Goal: Check status: Check status

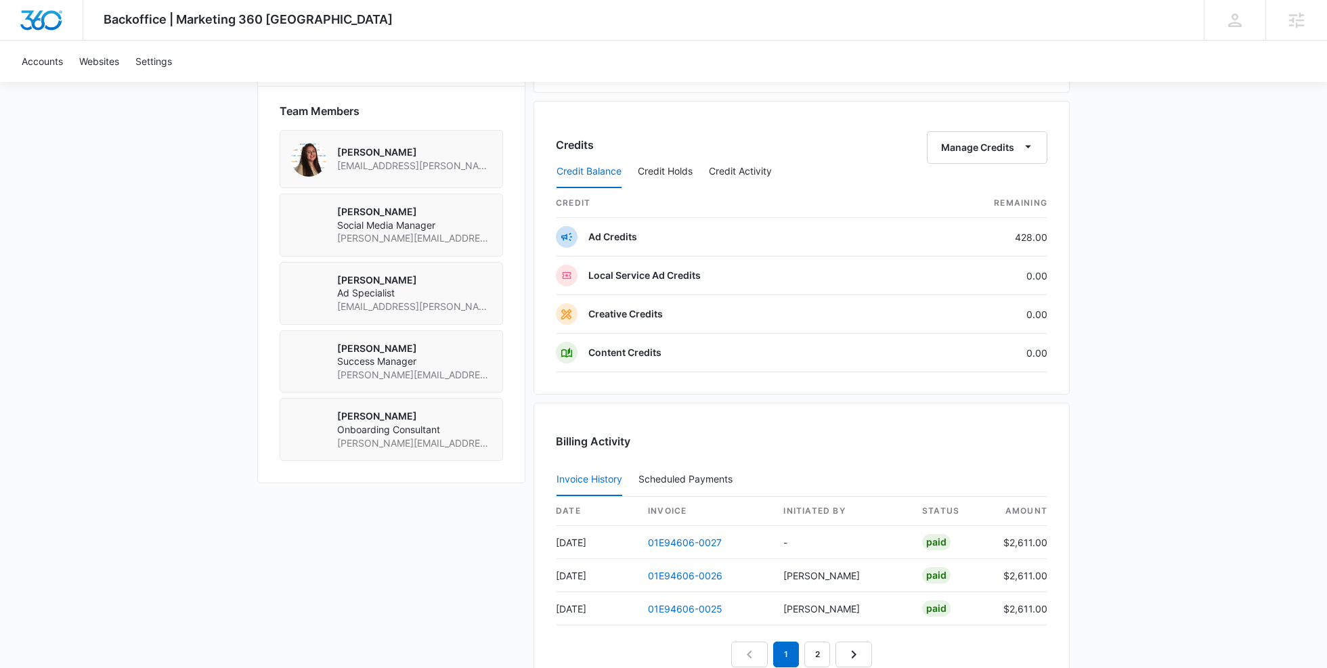
scroll to position [986, 0]
click at [664, 536] on link "01E94606-0027" at bounding box center [685, 542] width 74 height 12
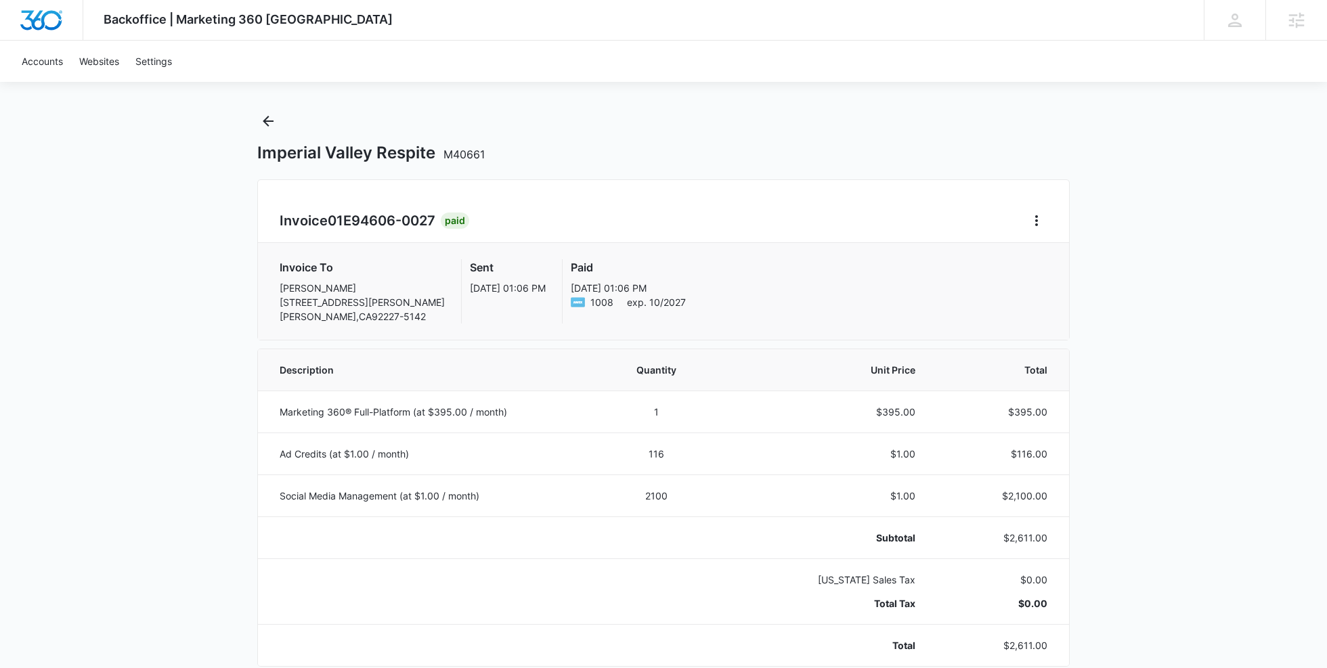
scroll to position [18, 0]
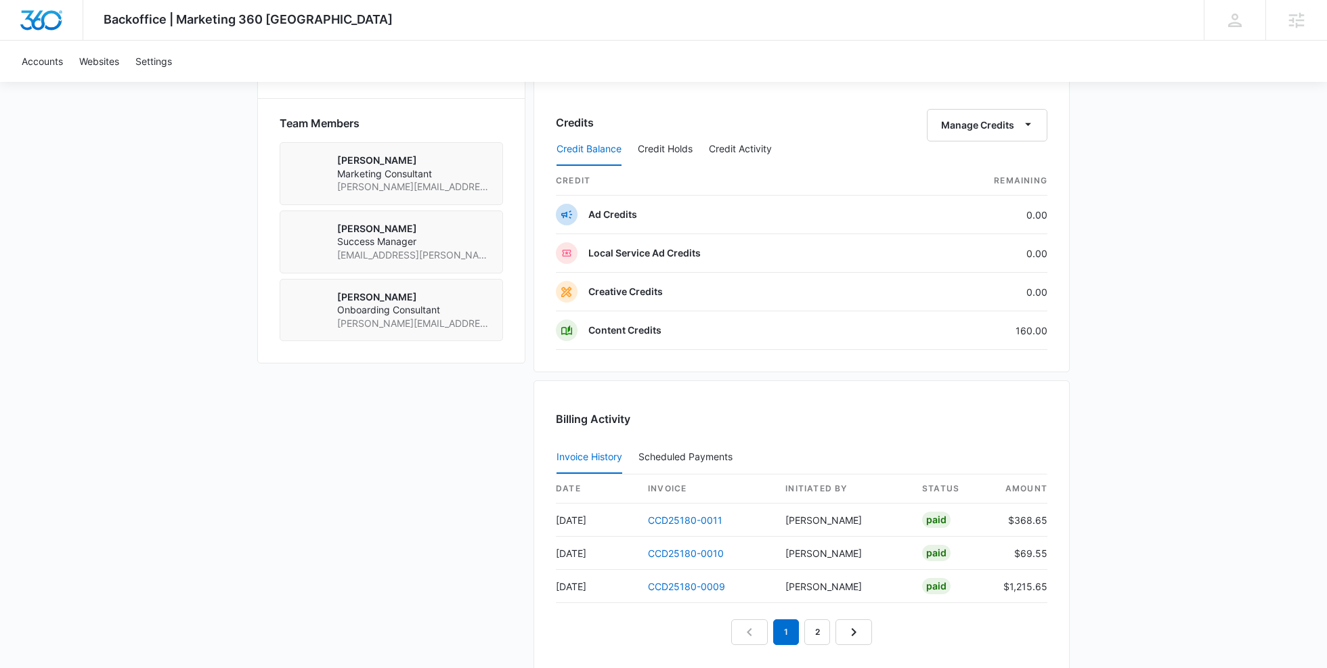
scroll to position [975, 0]
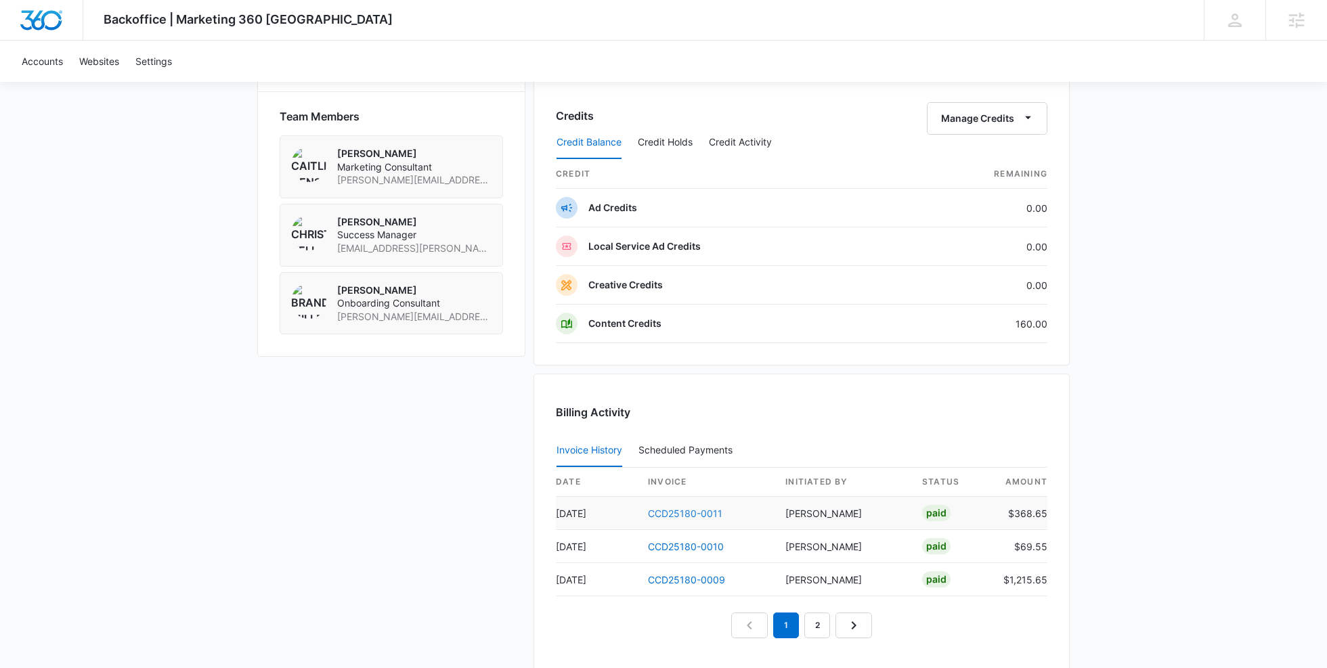
click at [674, 510] on link "CCD25180-0011" at bounding box center [685, 514] width 74 height 12
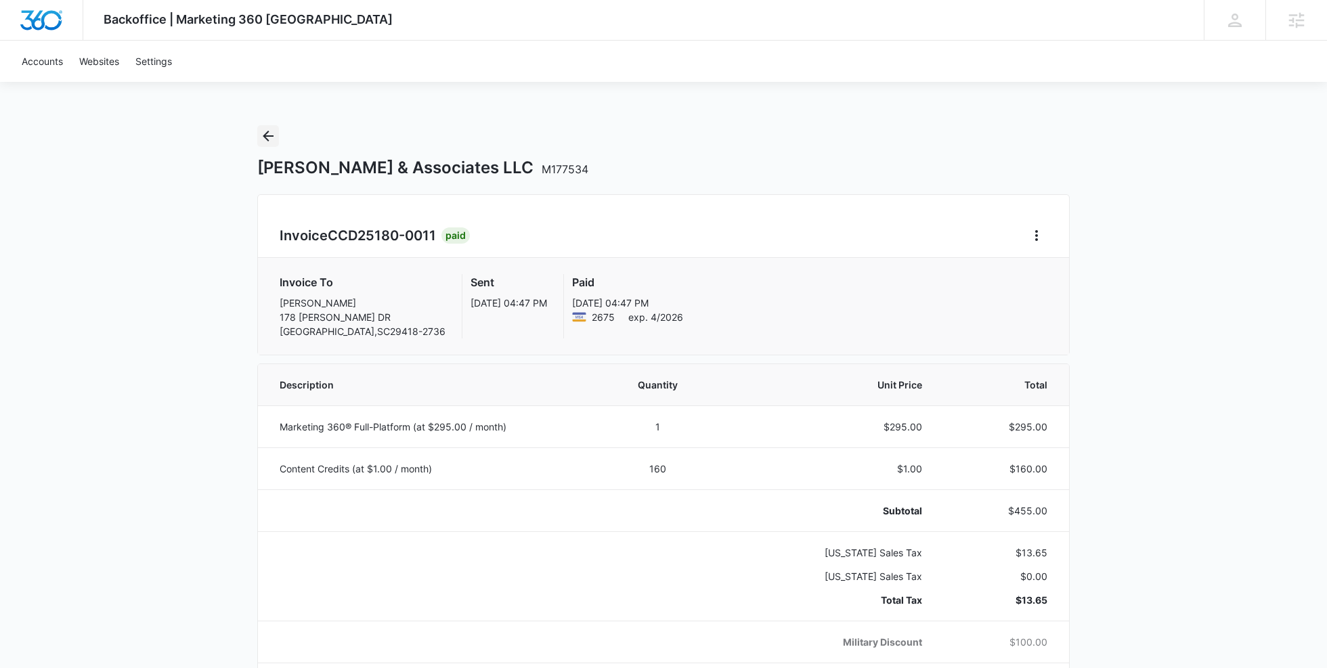
click at [261, 132] on icon "Back" at bounding box center [268, 136] width 16 height 16
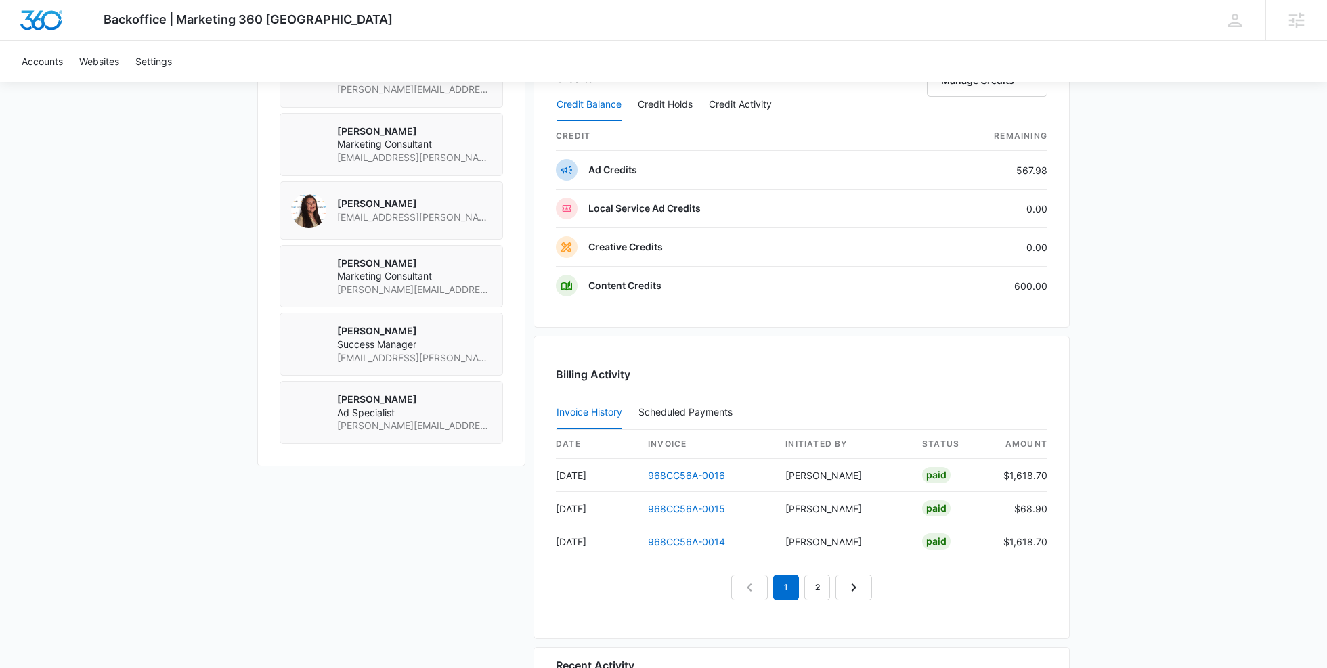
scroll to position [1247, 0]
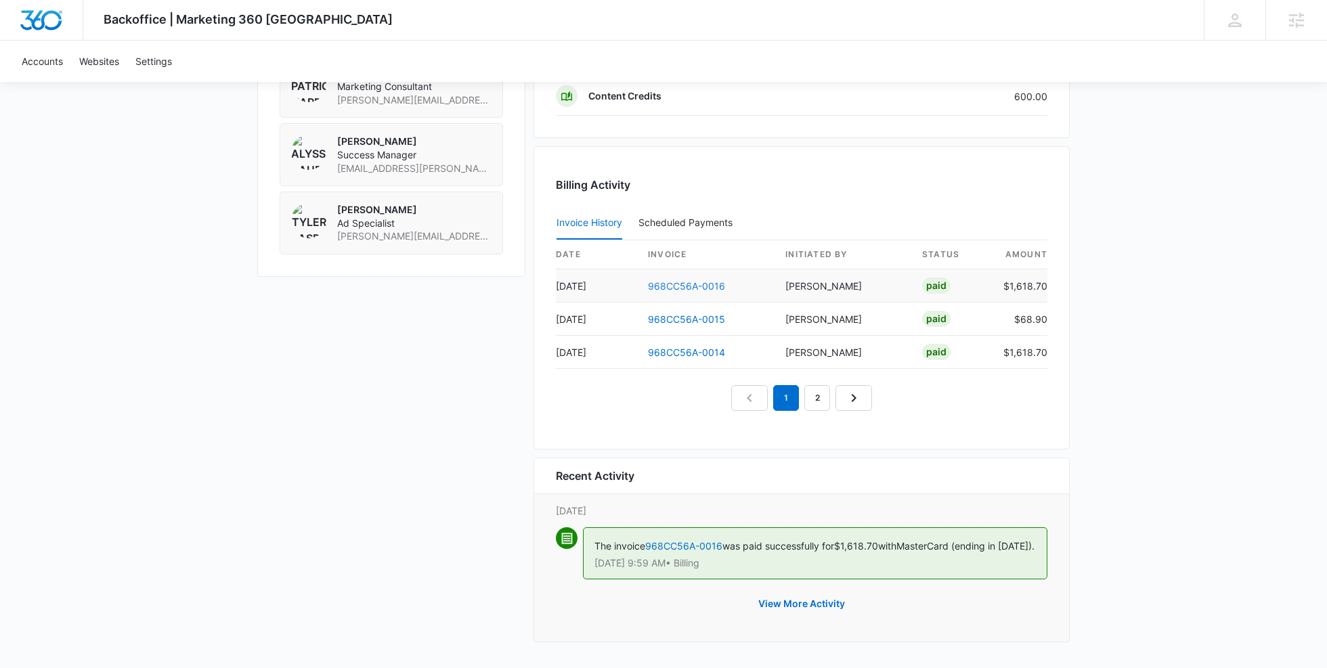
click at [674, 280] on link "968CC56A-0016" at bounding box center [686, 286] width 77 height 12
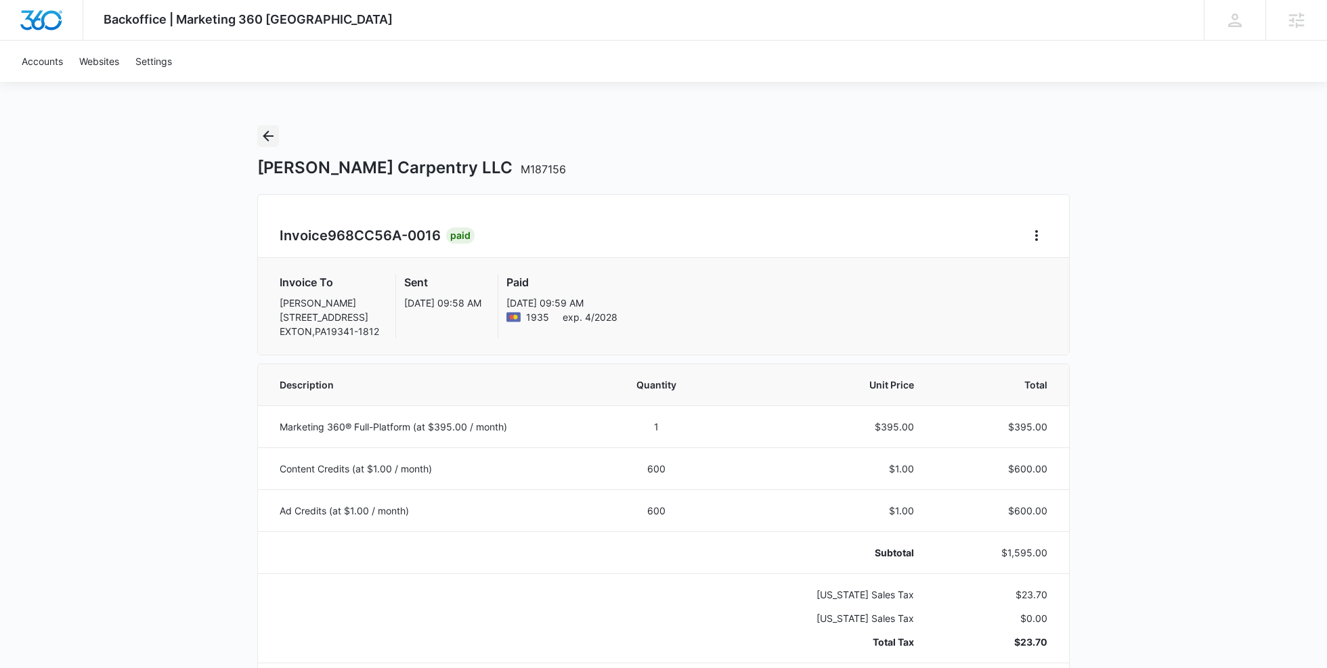
click at [272, 136] on icon "Back" at bounding box center [268, 136] width 11 height 11
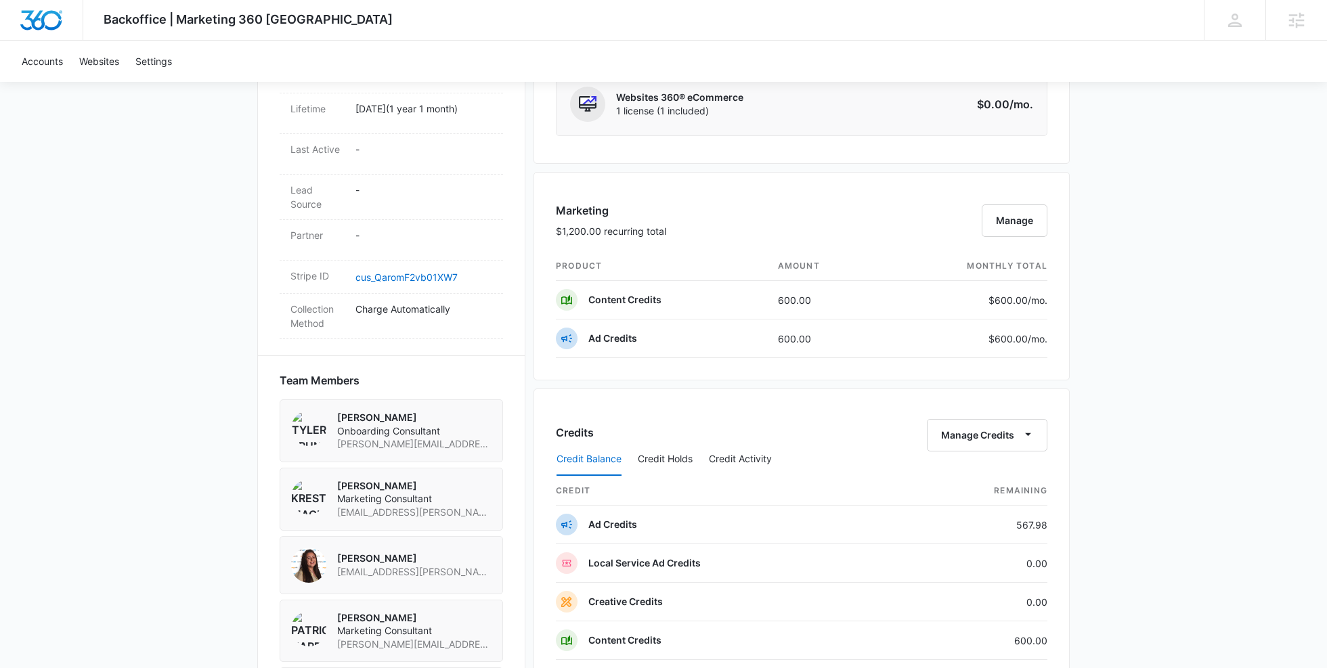
scroll to position [749, 0]
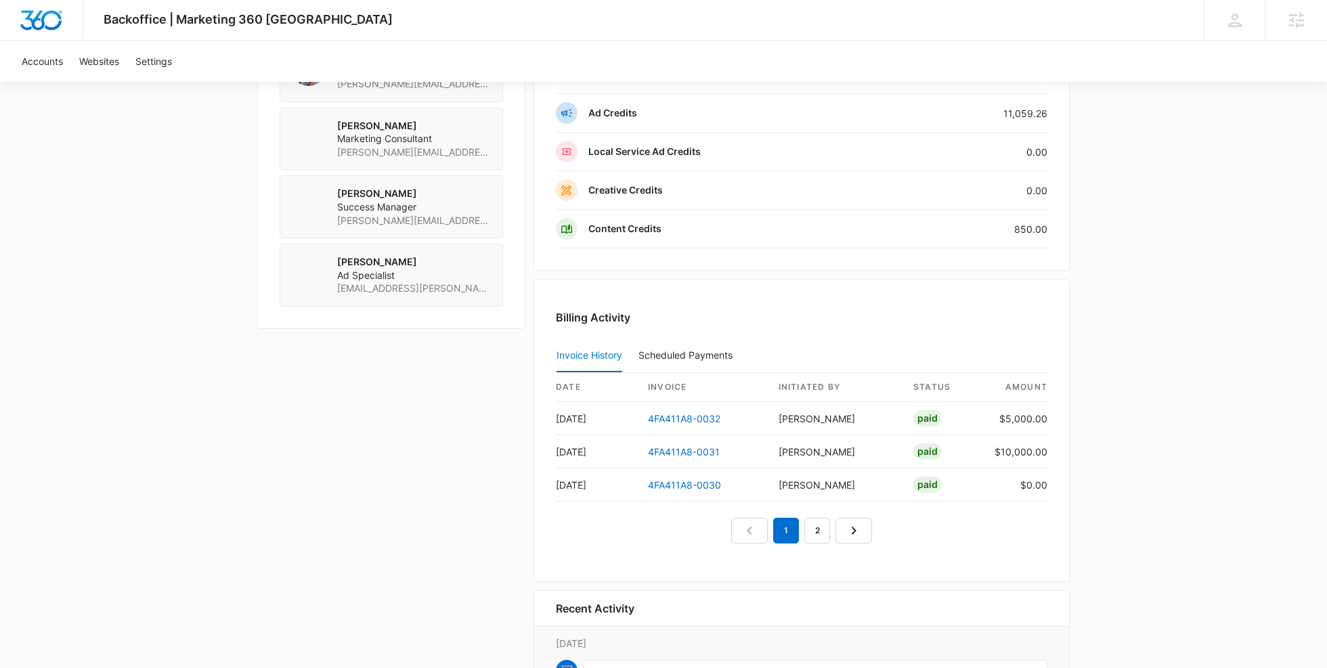
scroll to position [1156, 0]
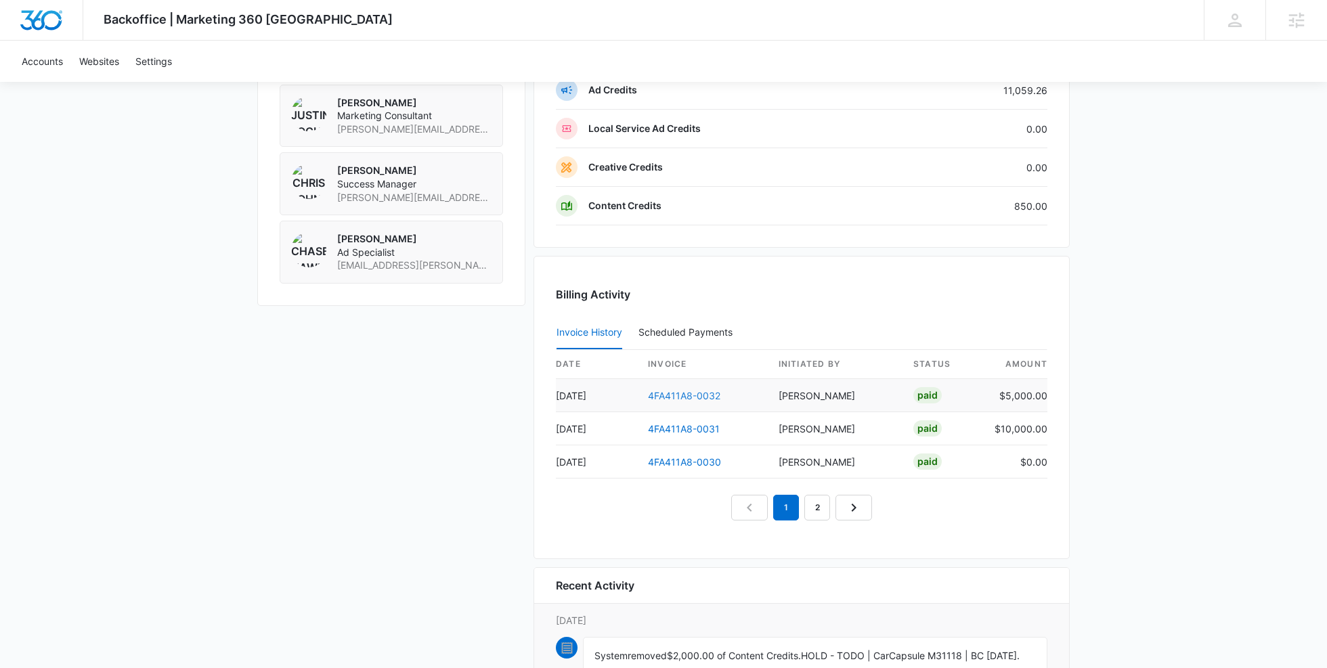
click at [683, 390] on link "4FA411A8-0032" at bounding box center [684, 396] width 72 height 12
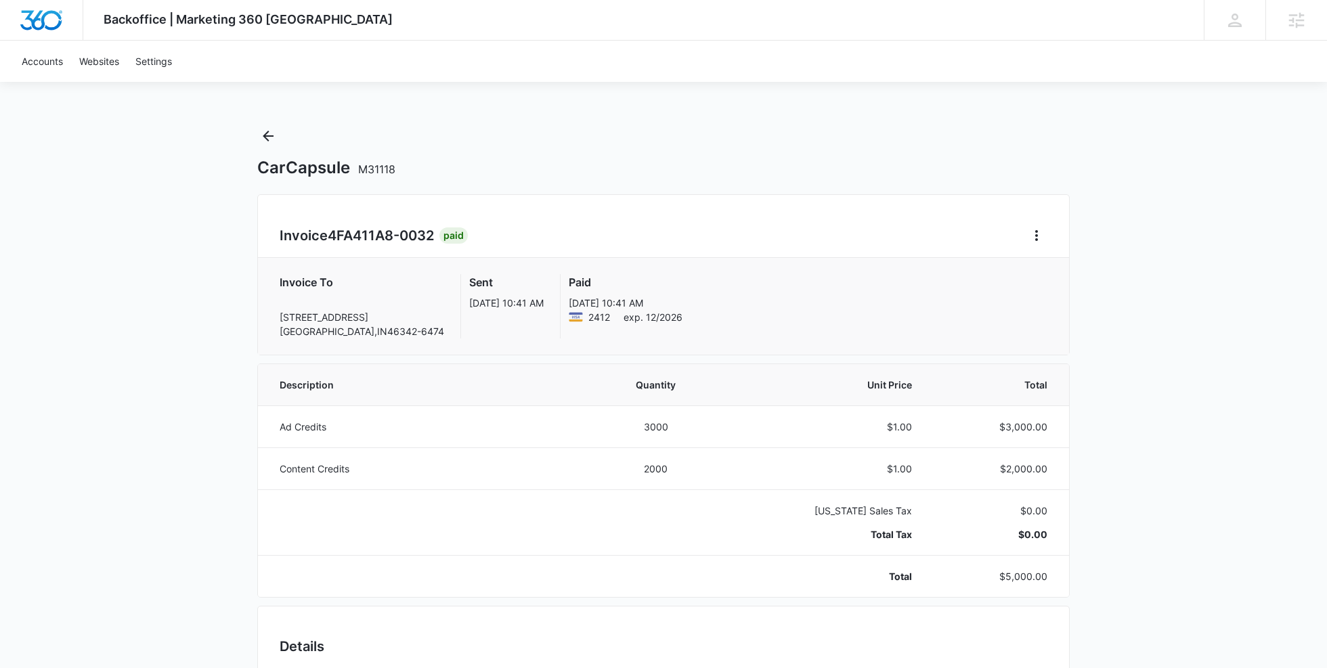
scroll to position [30, 0]
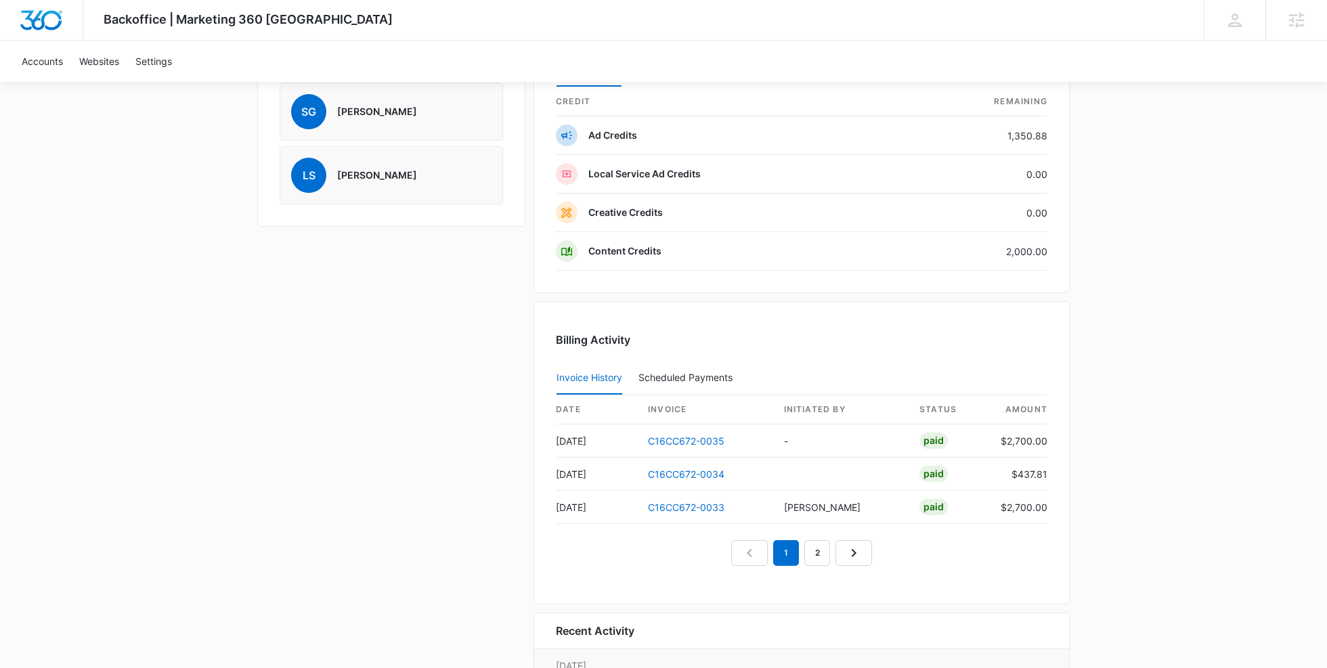
scroll to position [1087, 0]
click at [670, 435] on link "C16CC672-0035" at bounding box center [686, 441] width 77 height 12
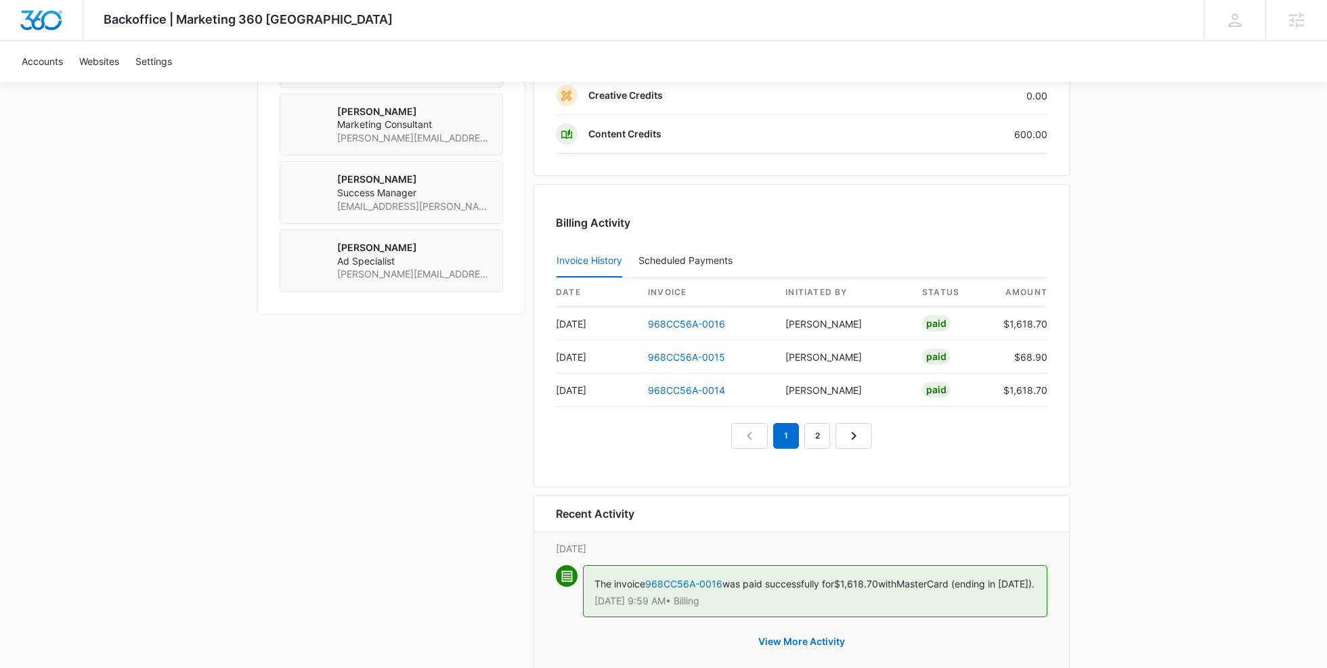
scroll to position [1247, 0]
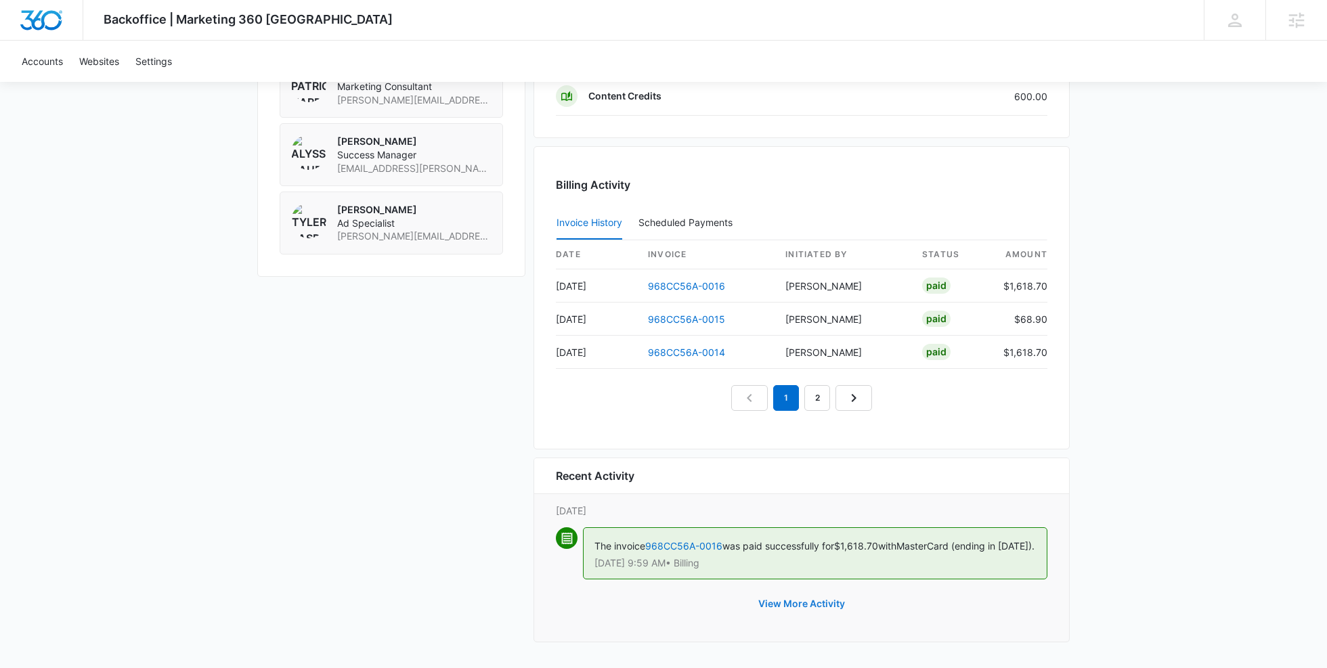
click at [794, 609] on button "View More Activity" at bounding box center [802, 604] width 114 height 33
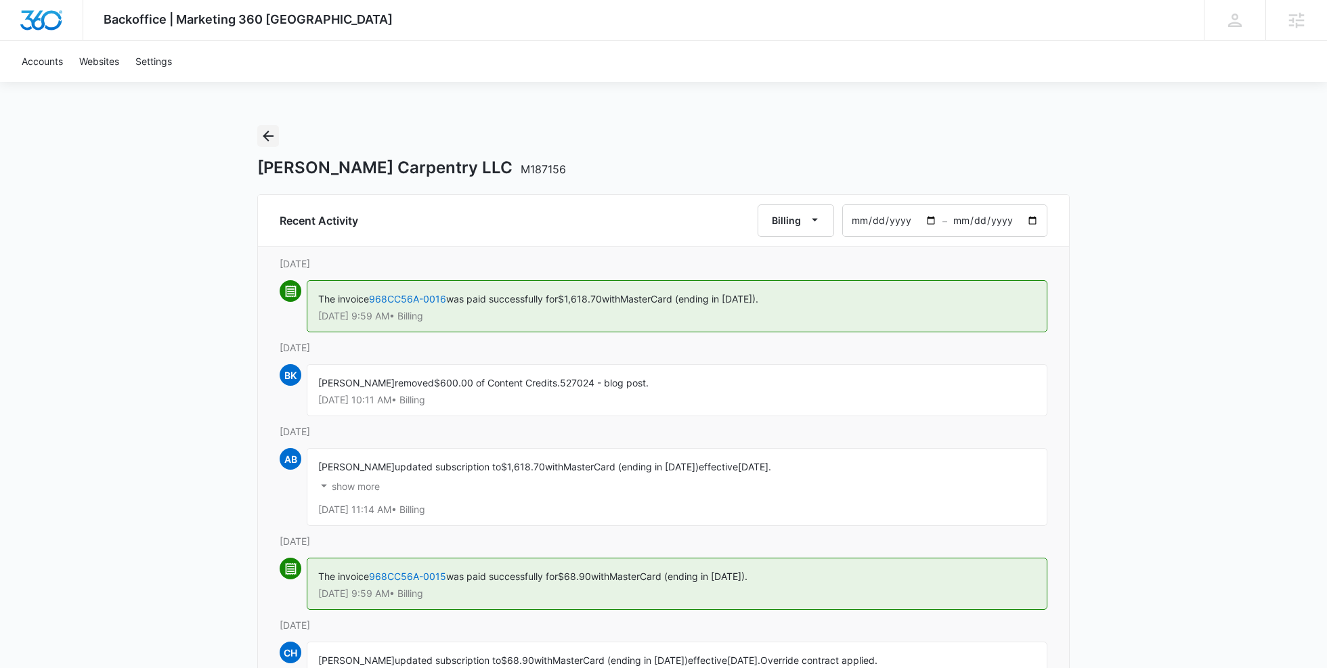
click at [266, 137] on icon "Back" at bounding box center [268, 136] width 16 height 16
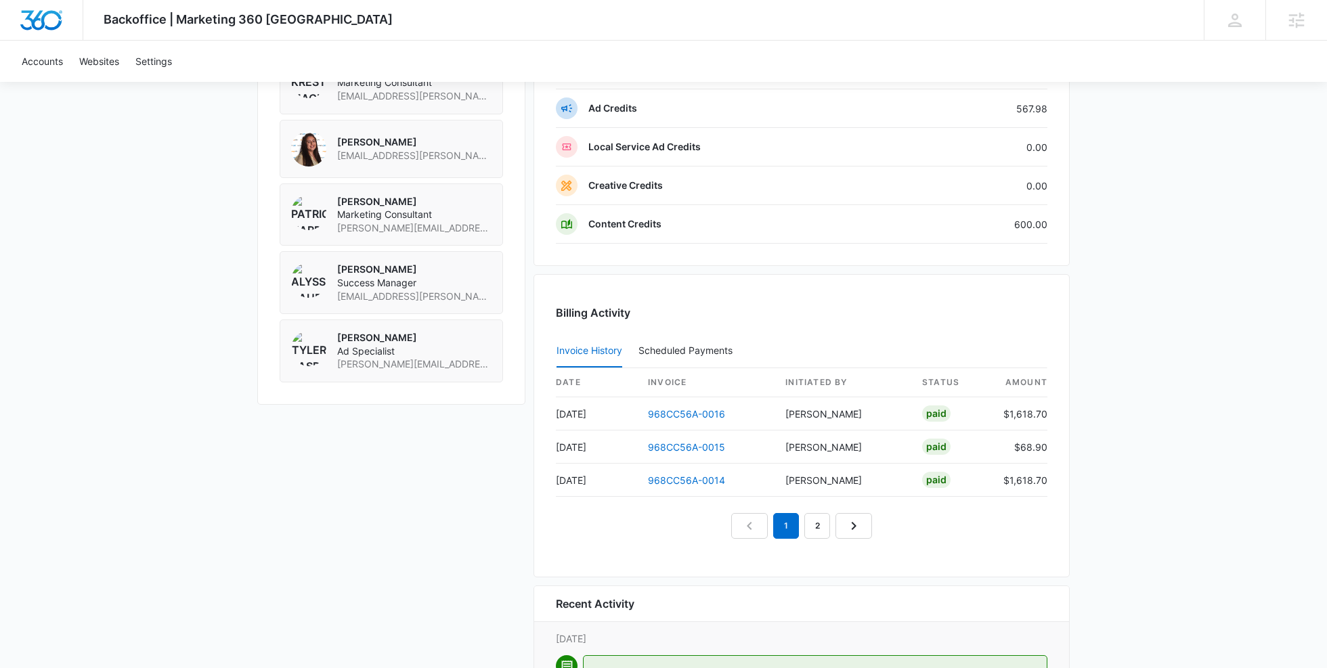
scroll to position [1102, 0]
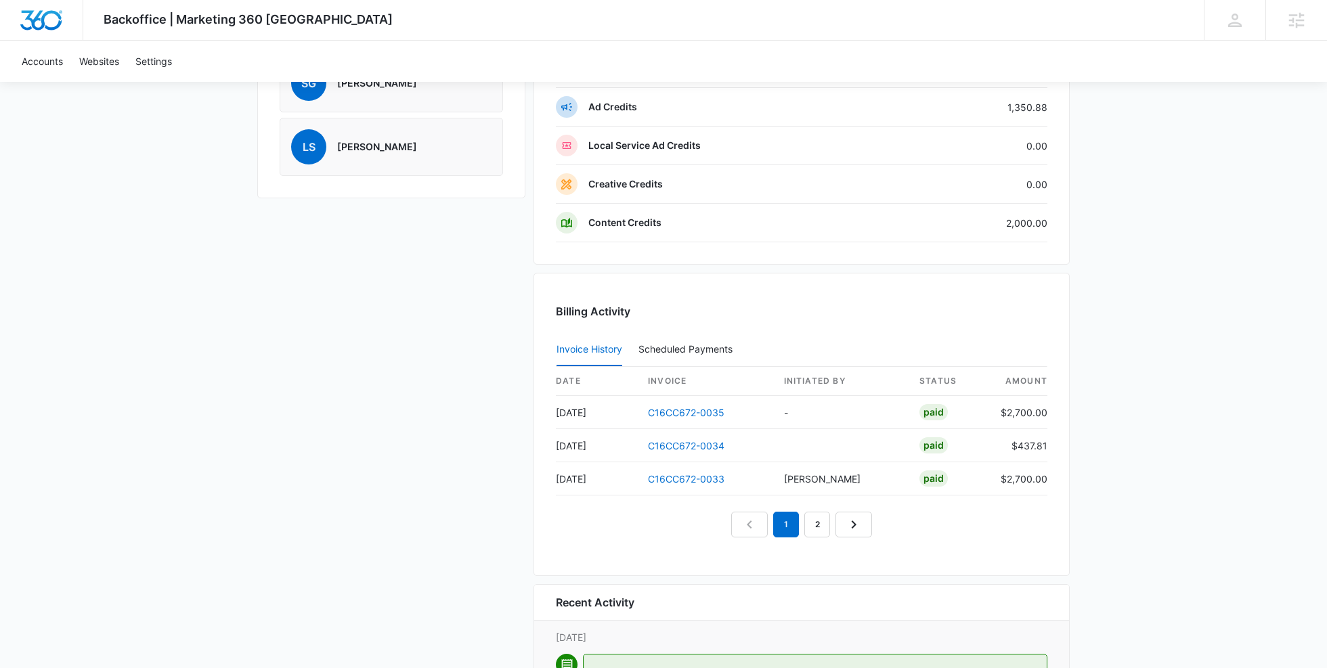
scroll to position [1117, 0]
click at [680, 405] on link "C16CC672-0035" at bounding box center [686, 411] width 77 height 12
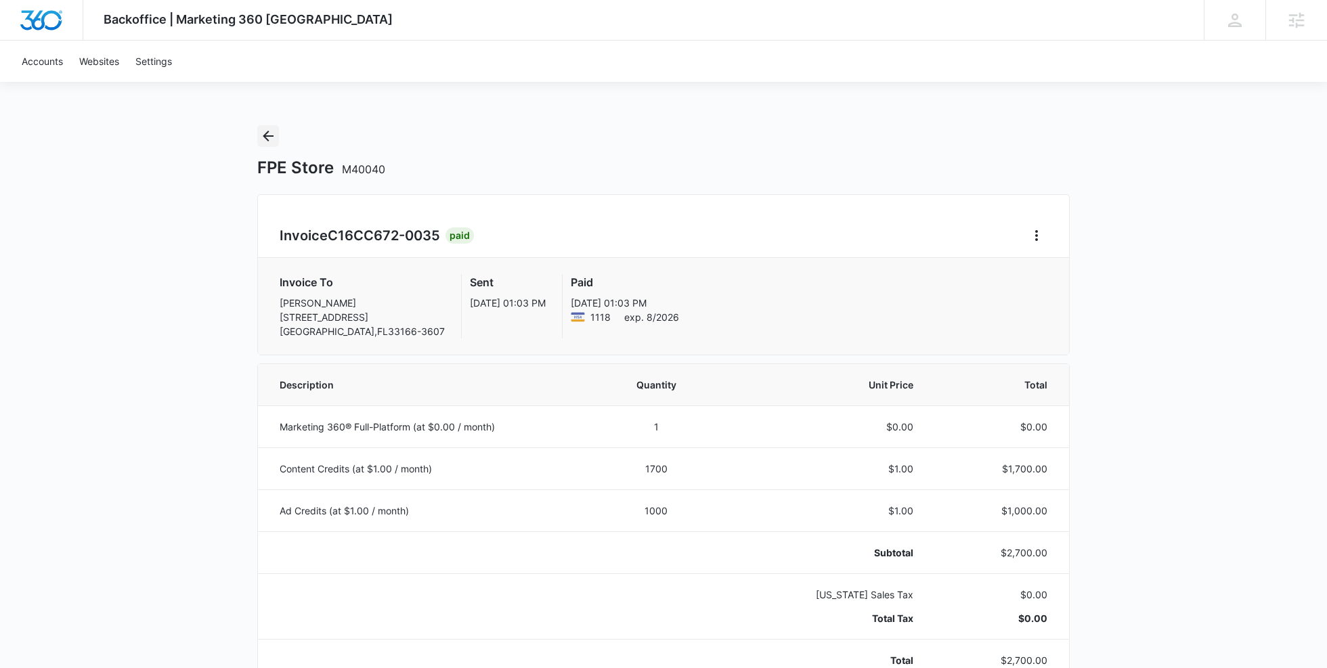
click at [267, 137] on icon "Back" at bounding box center [268, 136] width 16 height 16
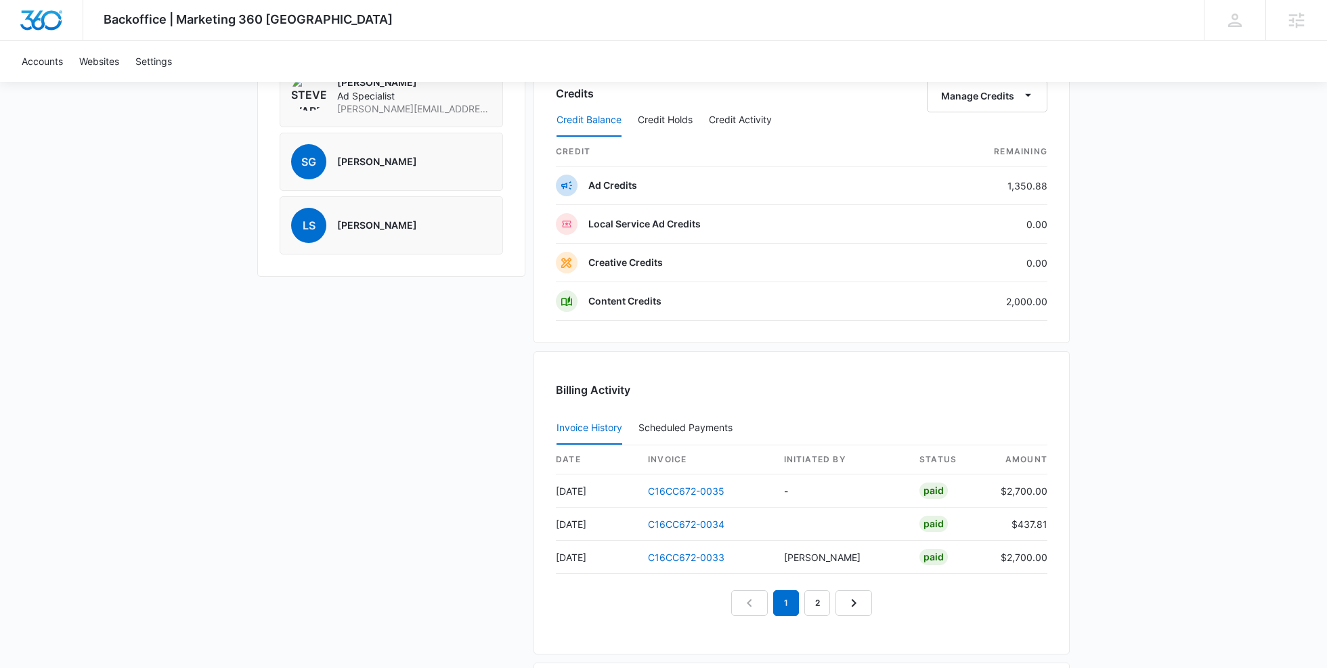
scroll to position [1037, 0]
click at [693, 484] on link "C16CC672-0035" at bounding box center [686, 490] width 77 height 12
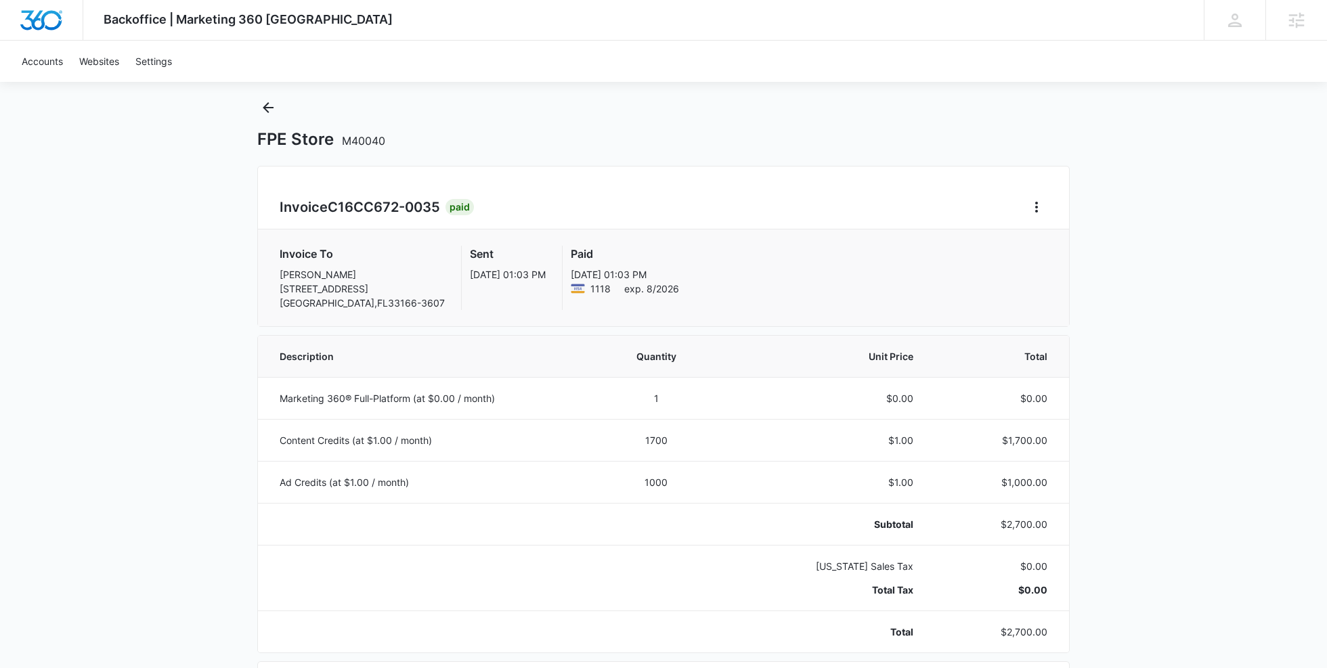
scroll to position [31, 0]
drag, startPoint x: 521, startPoint y: 269, endPoint x: 635, endPoint y: 269, distance: 113.8
click at [635, 269] on div "Invoice To [PERSON_NAME] [STREET_ADDRESS] Sent [DATE] 01:03 PM Paid [DATE] exp.…" at bounding box center [664, 275] width 768 height 64
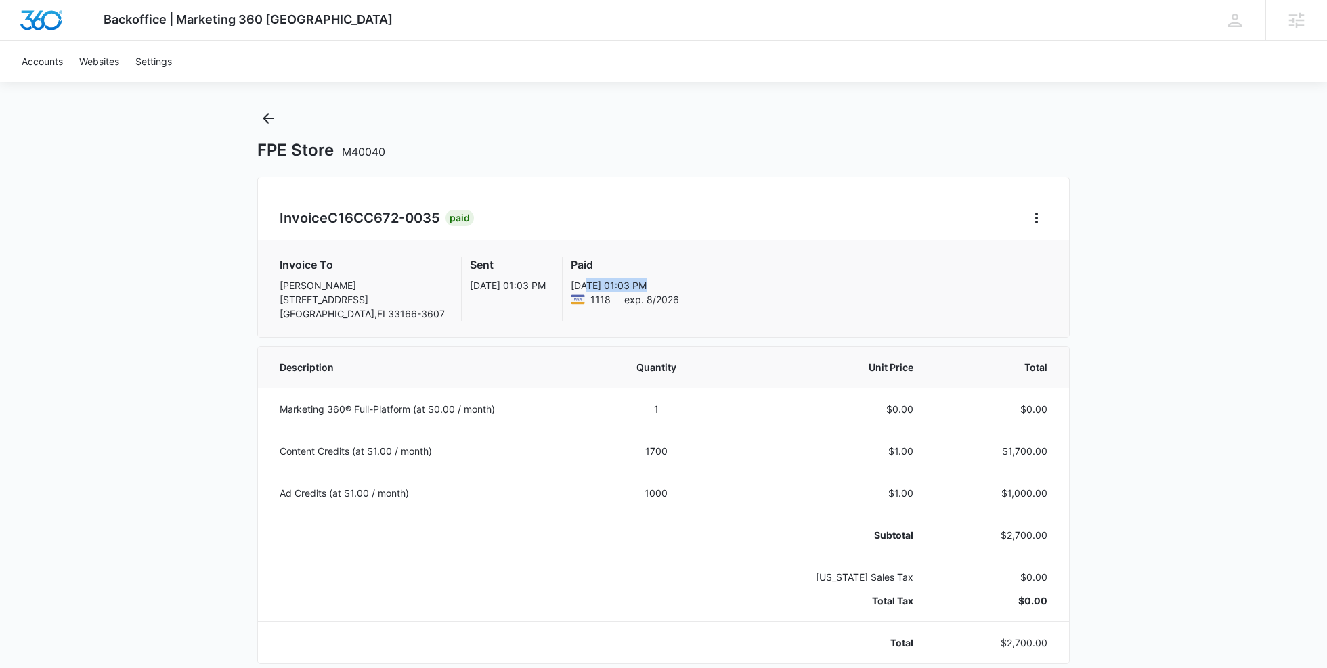
scroll to position [5, 0]
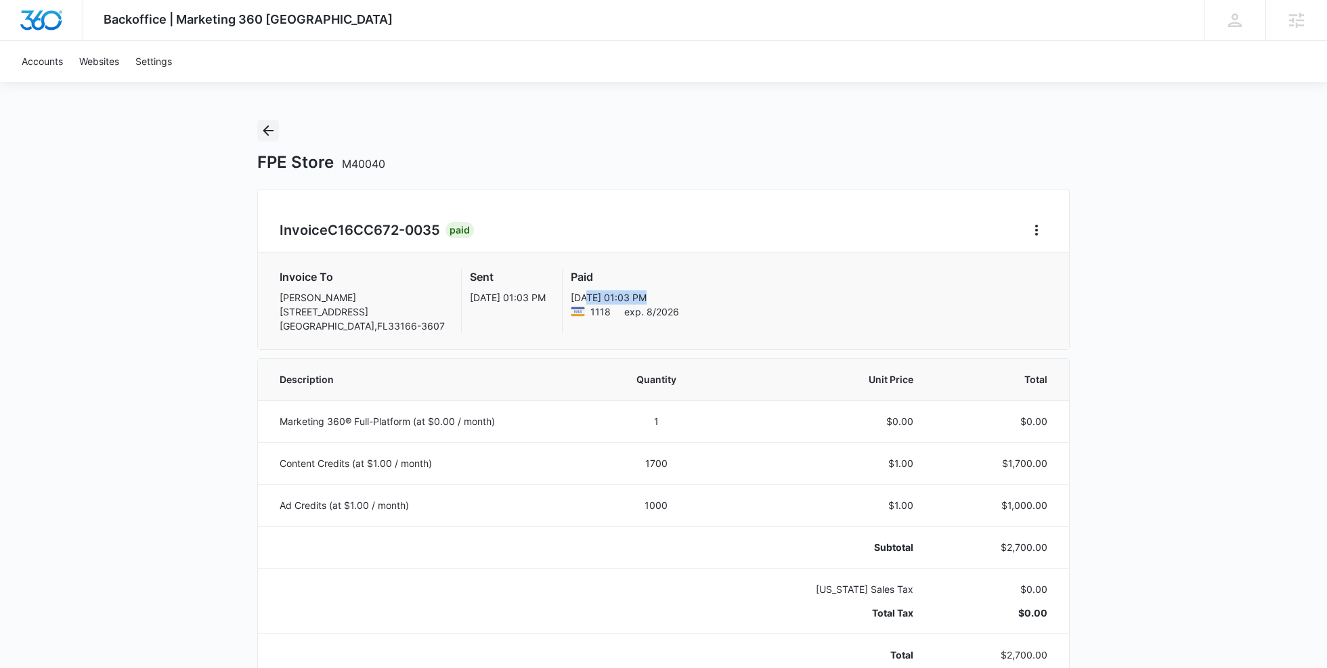
click at [265, 131] on icon "Back" at bounding box center [268, 130] width 11 height 11
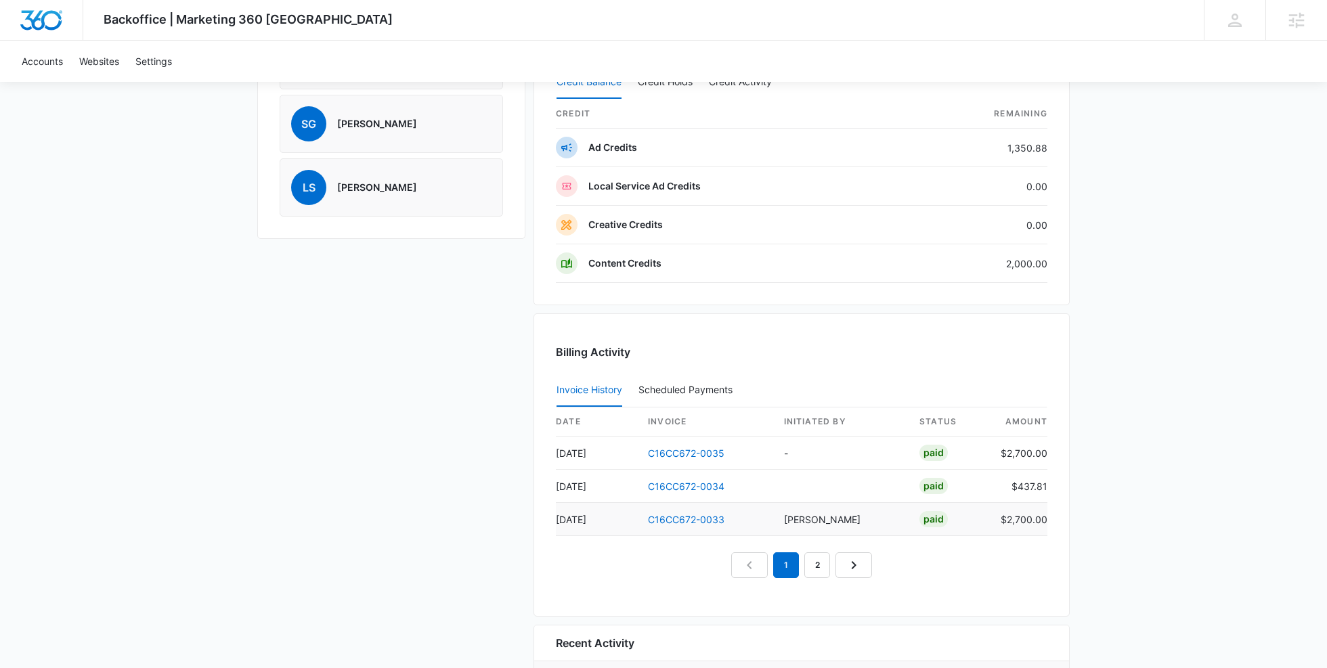
scroll to position [1111, 0]
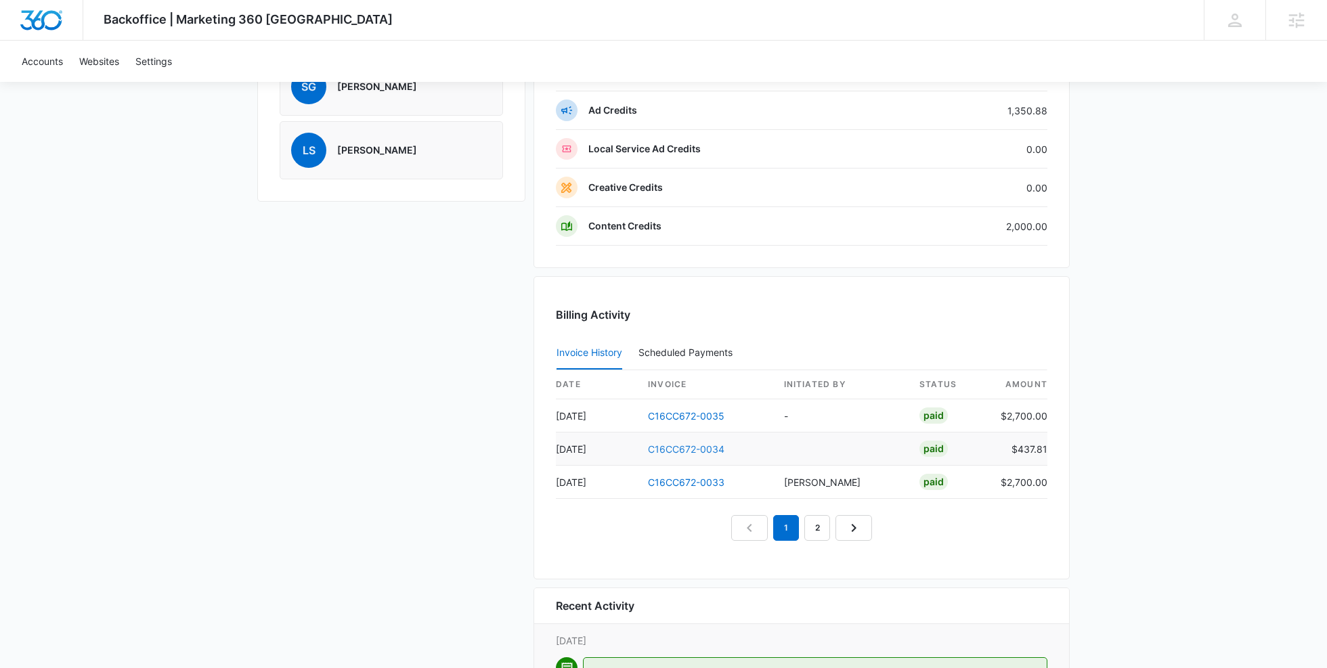
click at [683, 443] on link "C16CC672-0034" at bounding box center [686, 449] width 77 height 12
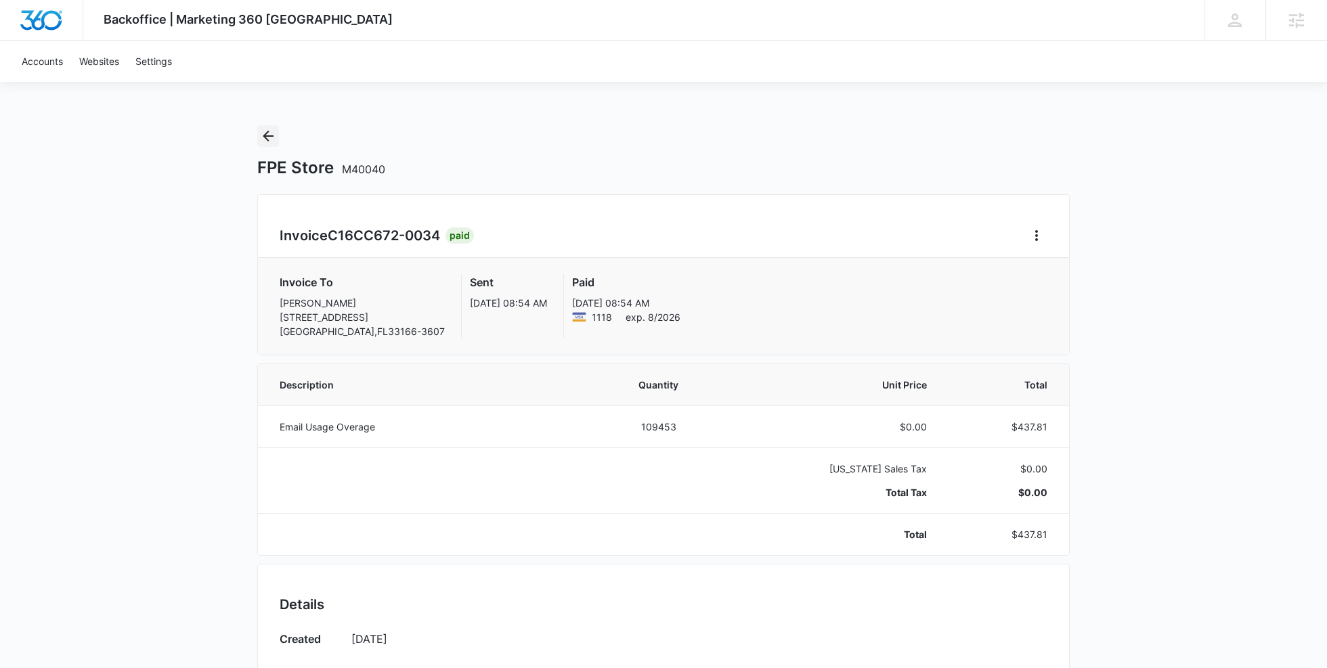
click at [264, 137] on icon "Back" at bounding box center [268, 136] width 11 height 11
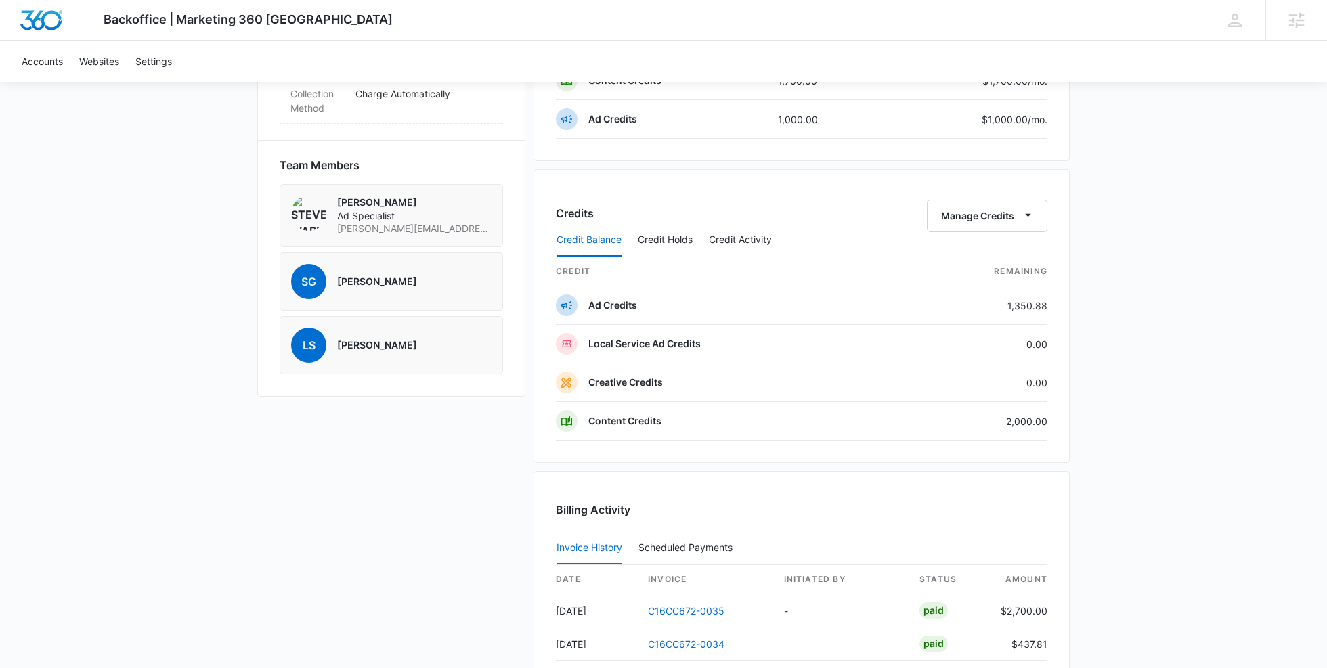
scroll to position [911, 0]
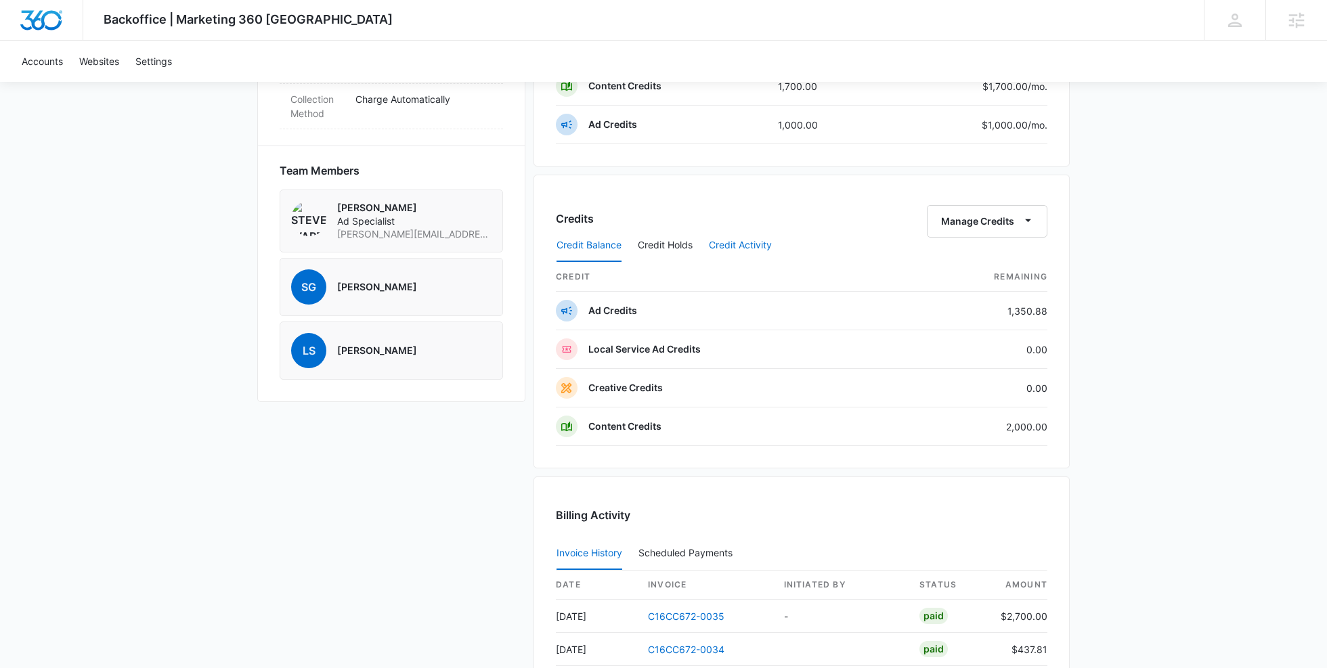
click at [758, 236] on button "Credit Activity" at bounding box center [740, 246] width 63 height 33
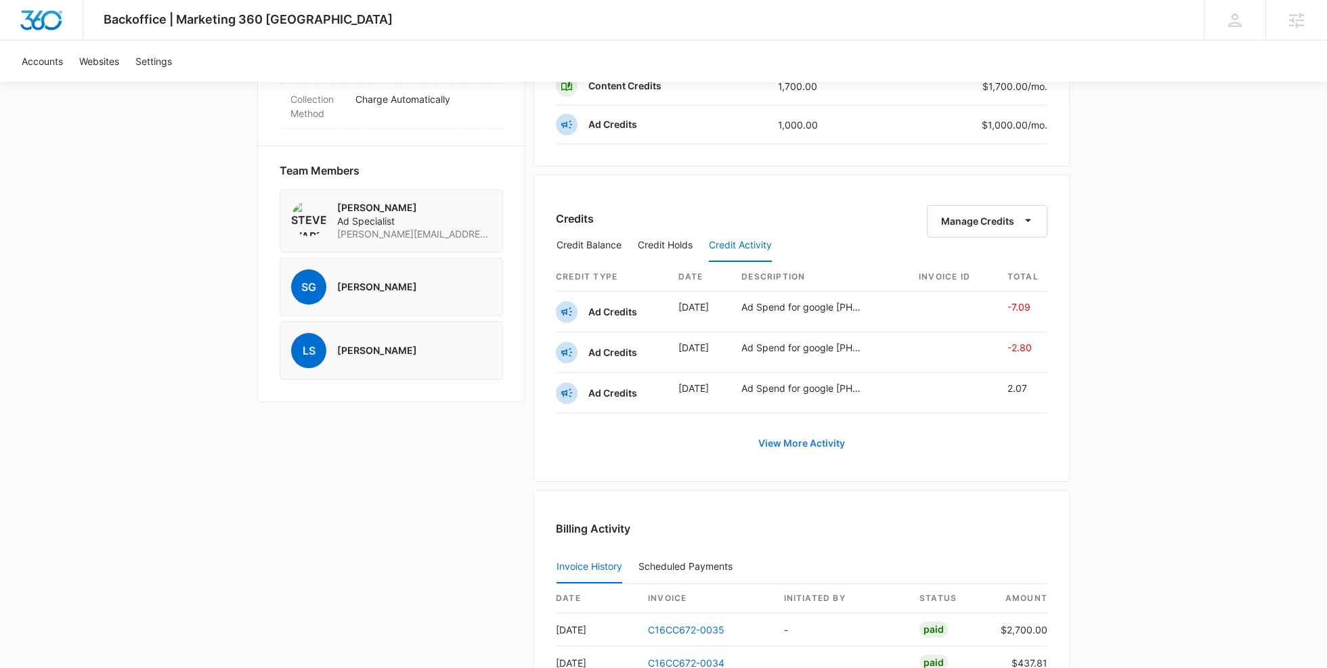
click at [800, 437] on link "View More Activity" at bounding box center [802, 443] width 114 height 33
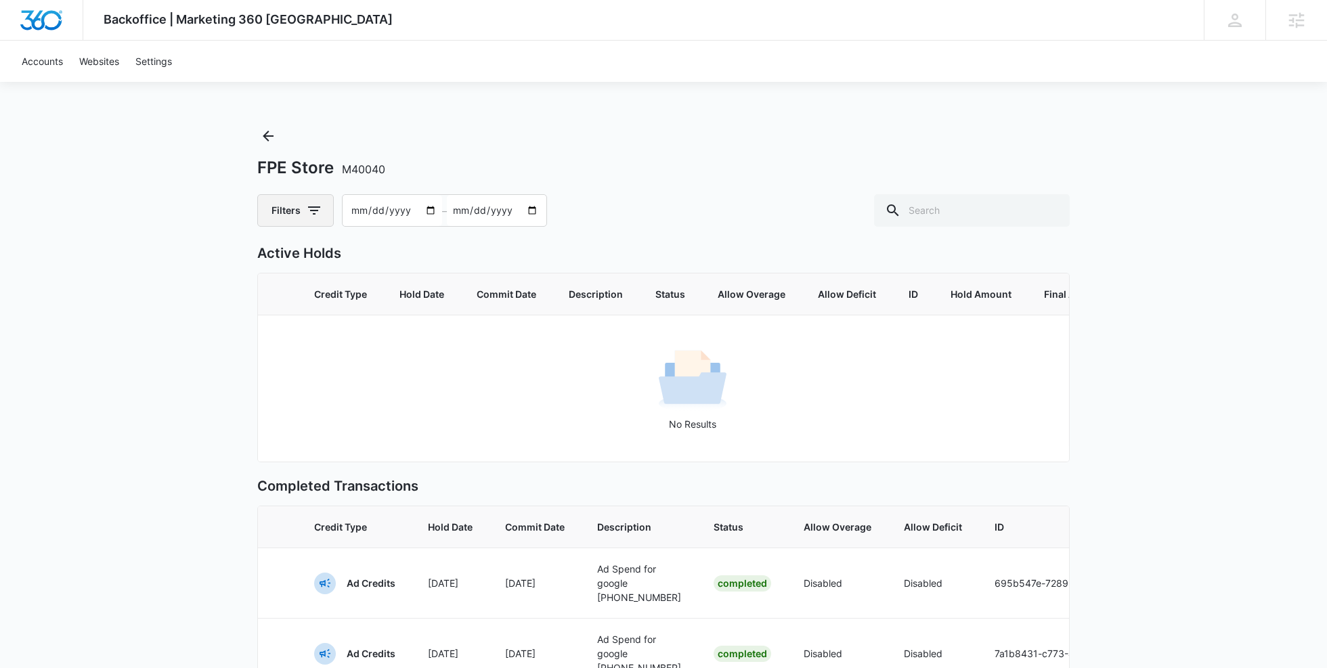
click at [294, 209] on button "Filters" at bounding box center [295, 210] width 77 height 33
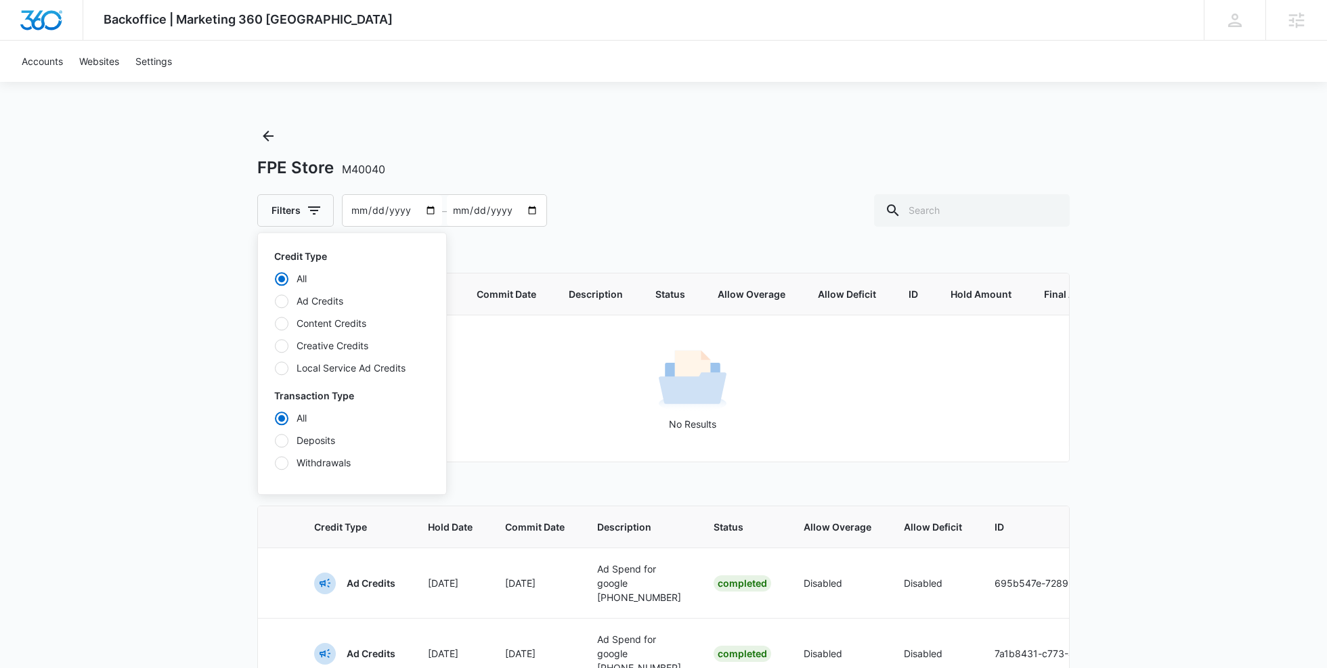
click at [307, 321] on label "Content Credits" at bounding box center [352, 323] width 156 height 14
click at [275, 323] on input "Content Credits" at bounding box center [274, 323] width 1 height 1
radio input "false"
radio input "true"
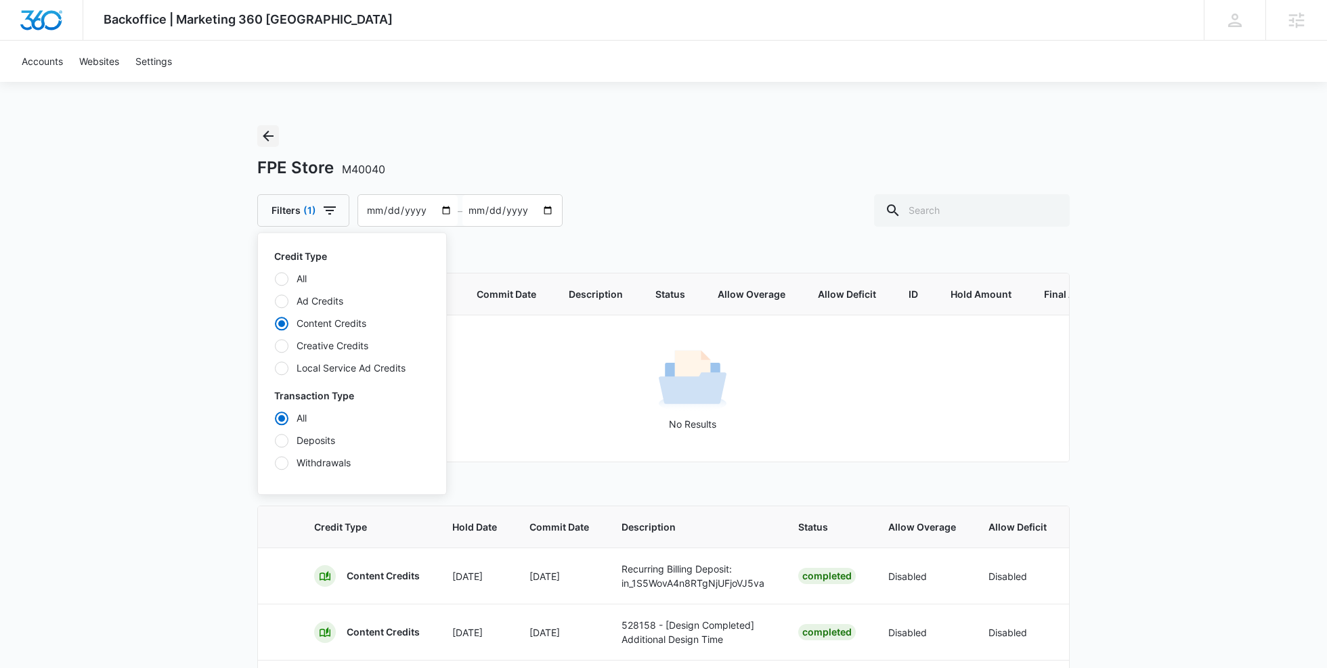
click at [274, 131] on icon "Back" at bounding box center [268, 136] width 16 height 16
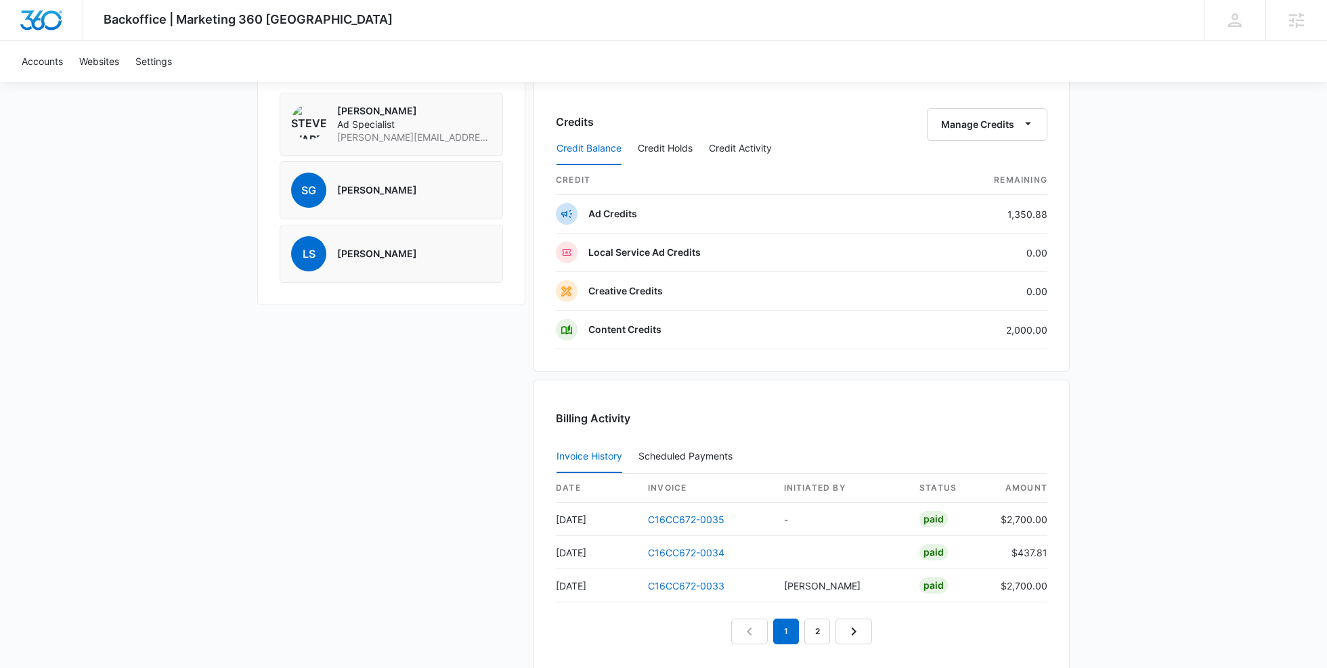
scroll to position [1009, 0]
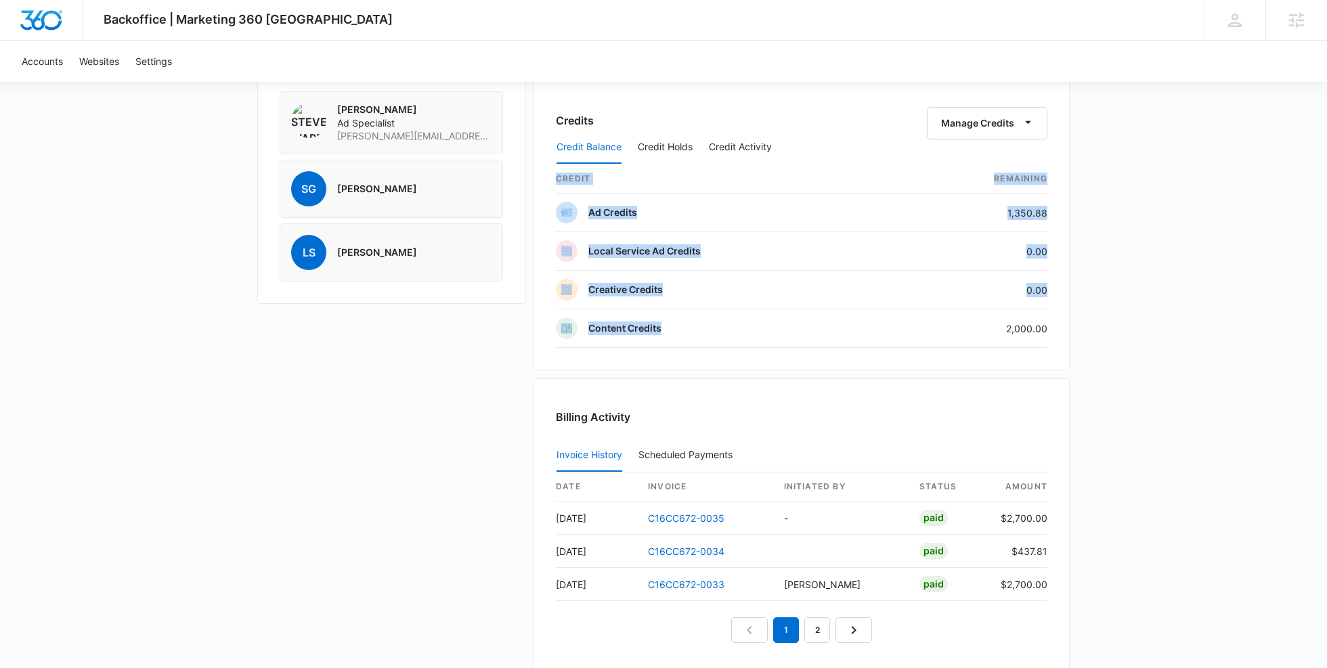
drag, startPoint x: 1004, startPoint y: 324, endPoint x: 1054, endPoint y: 325, distance: 49.4
click at [1054, 325] on div "Credits Manage Credits Credit Balance Credit Holds Credit Activity credit Remai…" at bounding box center [802, 224] width 536 height 294
